Goal: Task Accomplishment & Management: Use online tool/utility

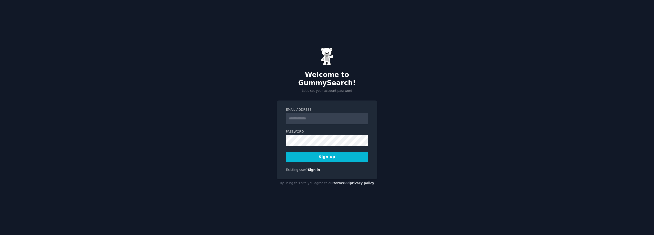
click at [314, 113] on input "Email Address" at bounding box center [327, 118] width 82 height 11
click at [315, 113] on input "Email Address" at bounding box center [327, 118] width 82 height 11
type input "**********"
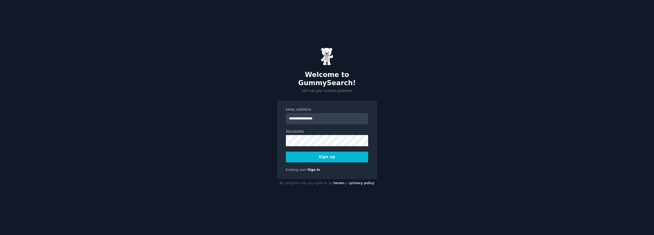
click at [326, 153] on button "Sign up" at bounding box center [327, 156] width 82 height 11
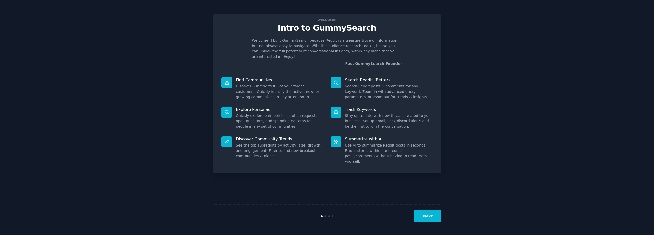
click at [430, 216] on button "Next" at bounding box center [427, 216] width 27 height 13
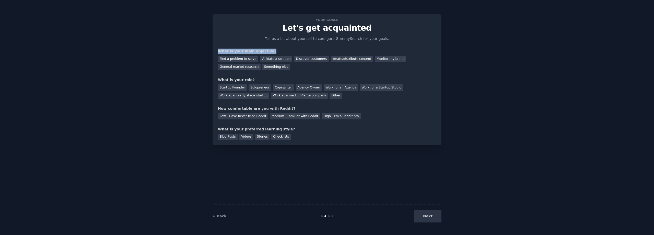
drag, startPoint x: 218, startPoint y: 49, endPoint x: 291, endPoint y: 49, distance: 72.8
click at [290, 49] on div "What is your main objective?" at bounding box center [327, 51] width 218 height 5
click at [292, 48] on div "Your goals Let's get acquainted Tell us a bit about yourself to configure Gummy…" at bounding box center [327, 80] width 218 height 120
click at [245, 60] on div "Find a problem to solve" at bounding box center [238, 59] width 40 height 6
click at [259, 87] on div "Solopreneur" at bounding box center [260, 87] width 22 height 6
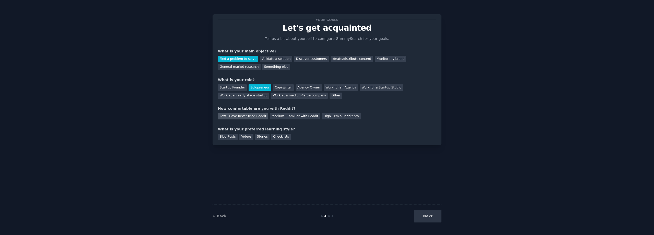
click at [241, 115] on div "Low - Have never tried Reddit" at bounding box center [243, 116] width 50 height 6
click at [226, 138] on div "Blog Posts" at bounding box center [228, 137] width 20 height 6
click at [430, 212] on button "Next" at bounding box center [427, 216] width 27 height 13
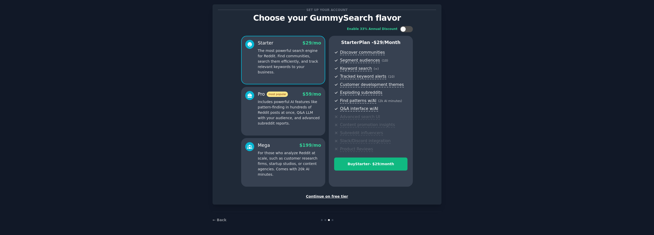
scroll to position [10, 0]
click at [327, 196] on div "Continue on free tier" at bounding box center [327, 195] width 218 height 5
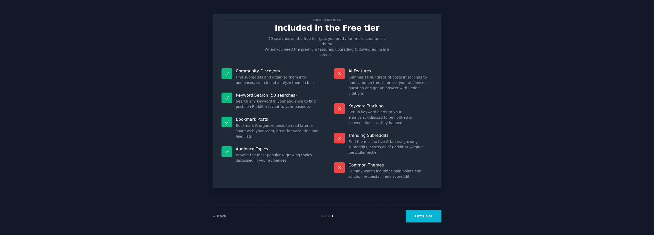
click at [423, 216] on button "Let's Go!" at bounding box center [424, 216] width 36 height 13
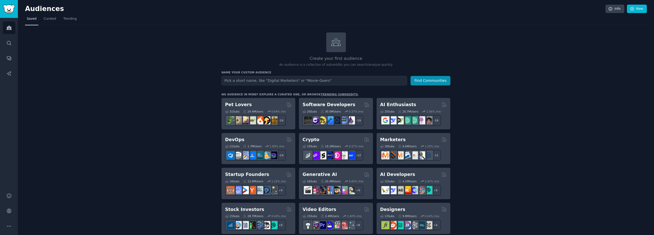
drag, startPoint x: 51, startPoint y: 0, endPoint x: 496, endPoint y: 21, distance: 445.5
click at [505, 20] on nav "Saved Curated Trending" at bounding box center [336, 20] width 622 height 10
